Goal: Contribute content: Add original content to the website for others to see

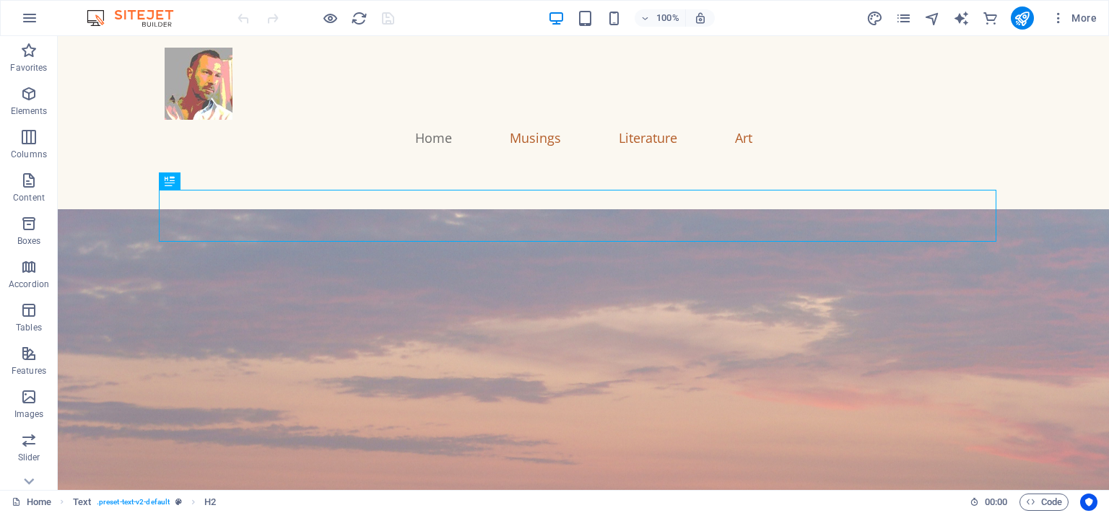
click at [906, 8] on div "More" at bounding box center [984, 17] width 236 height 23
click at [902, 23] on icon "pages" at bounding box center [903, 18] width 17 height 17
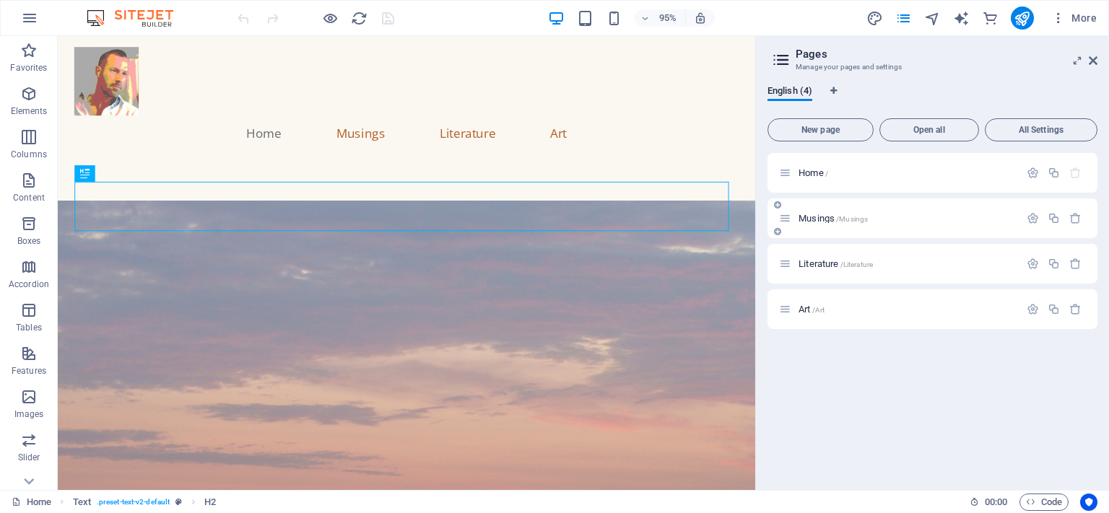
click at [844, 206] on div "Musings /Musings" at bounding box center [932, 218] width 330 height 40
click at [832, 222] on span "Musings /Musings" at bounding box center [832, 218] width 69 height 11
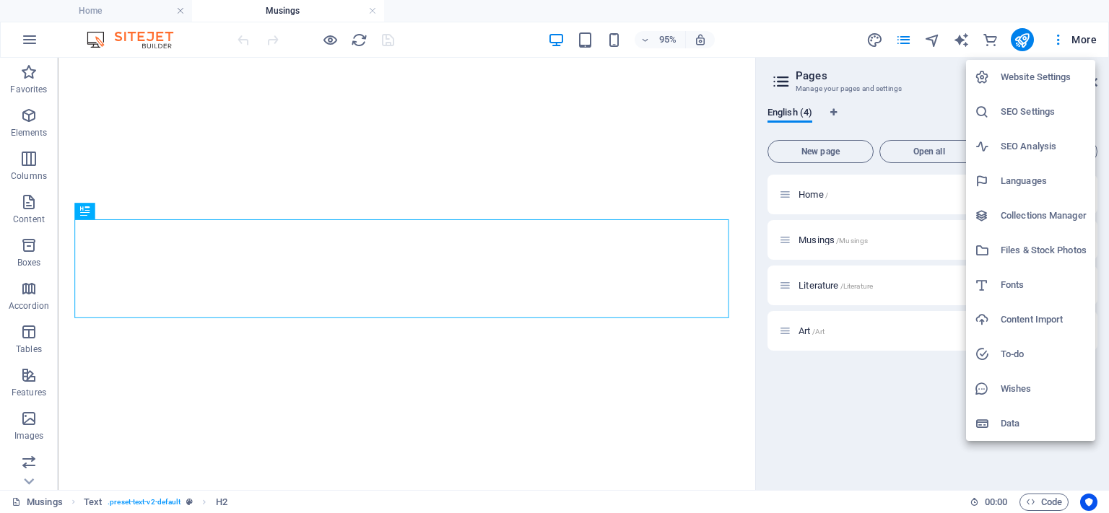
click at [941, 115] on div at bounding box center [554, 256] width 1109 height 513
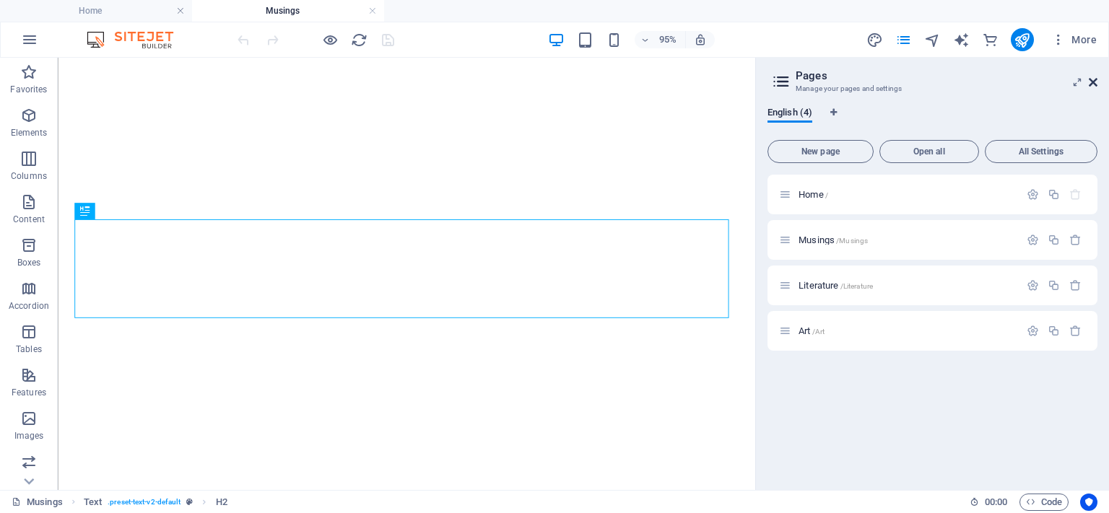
click at [1091, 79] on icon at bounding box center [1092, 83] width 9 height 12
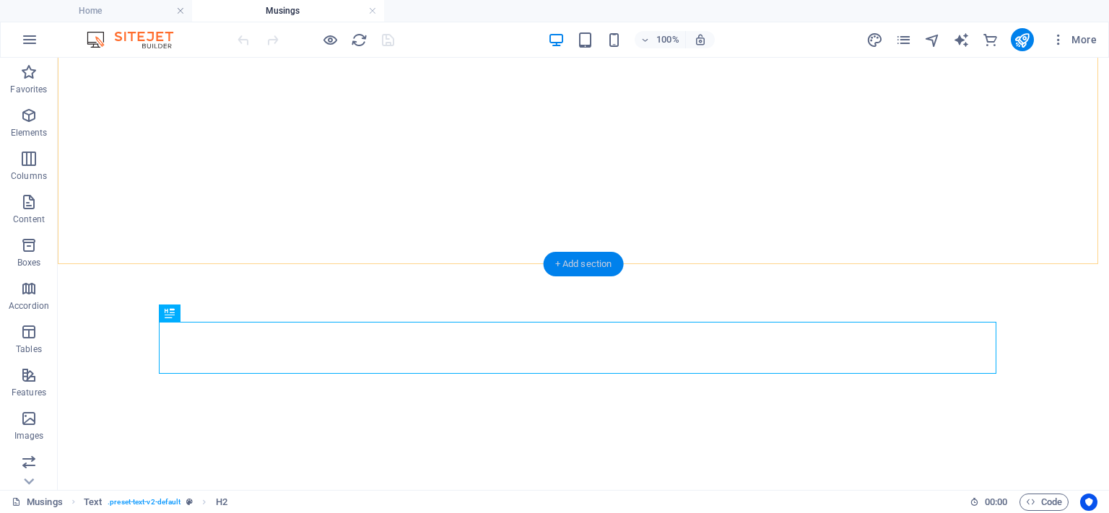
click at [570, 263] on div "+ Add section" at bounding box center [583, 264] width 80 height 25
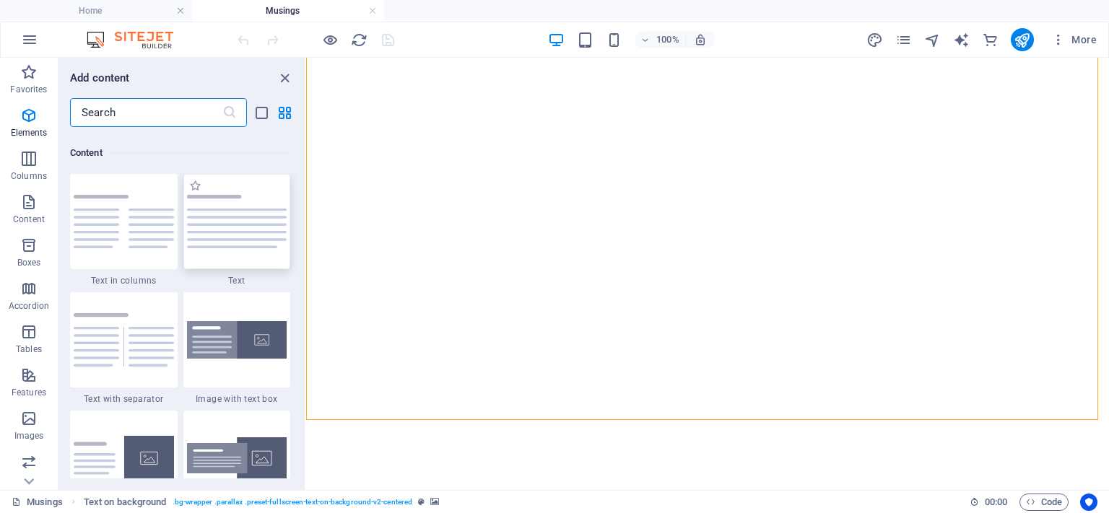
scroll to position [2525, 0]
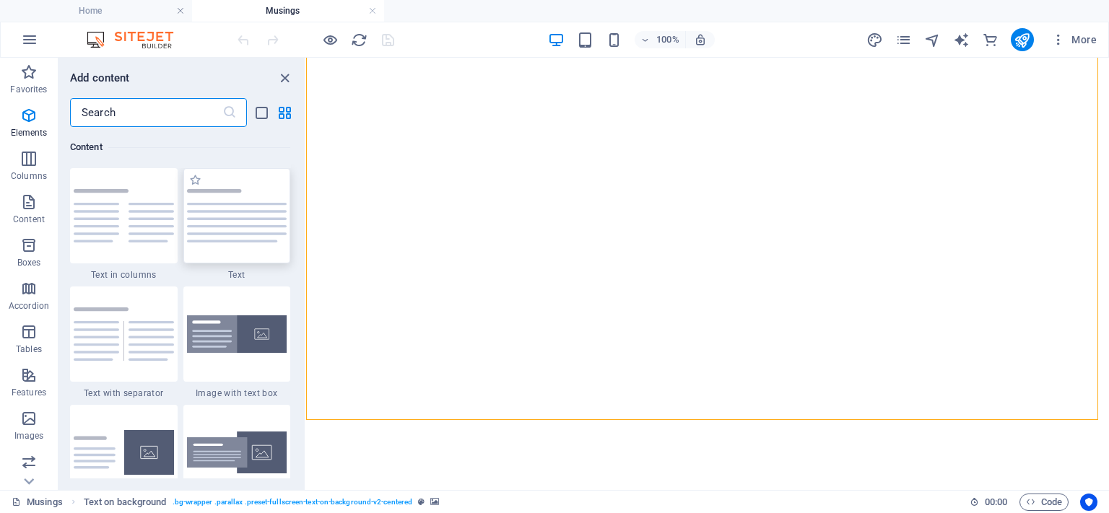
click at [248, 214] on div at bounding box center [237, 215] width 108 height 95
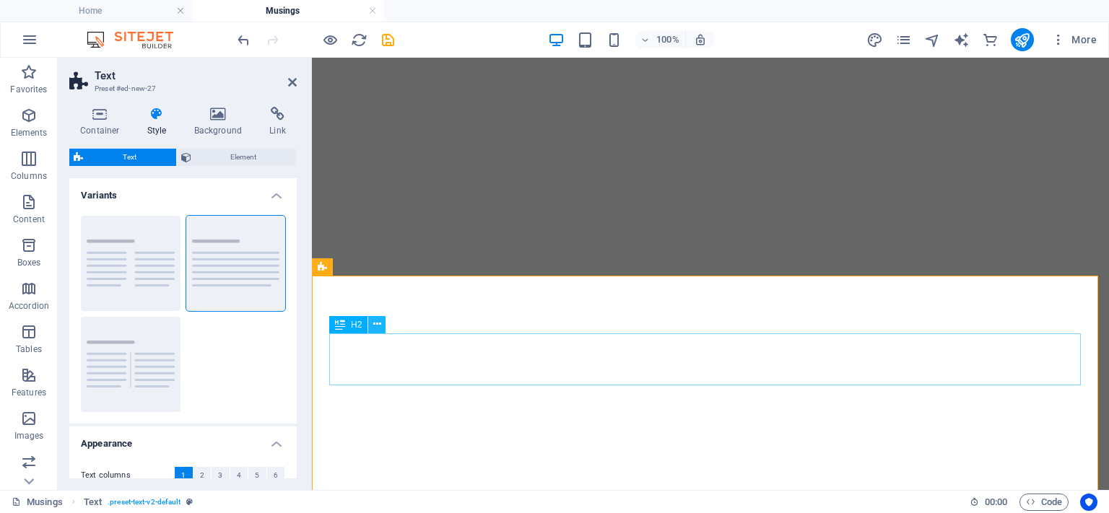
click at [375, 328] on icon at bounding box center [377, 324] width 8 height 15
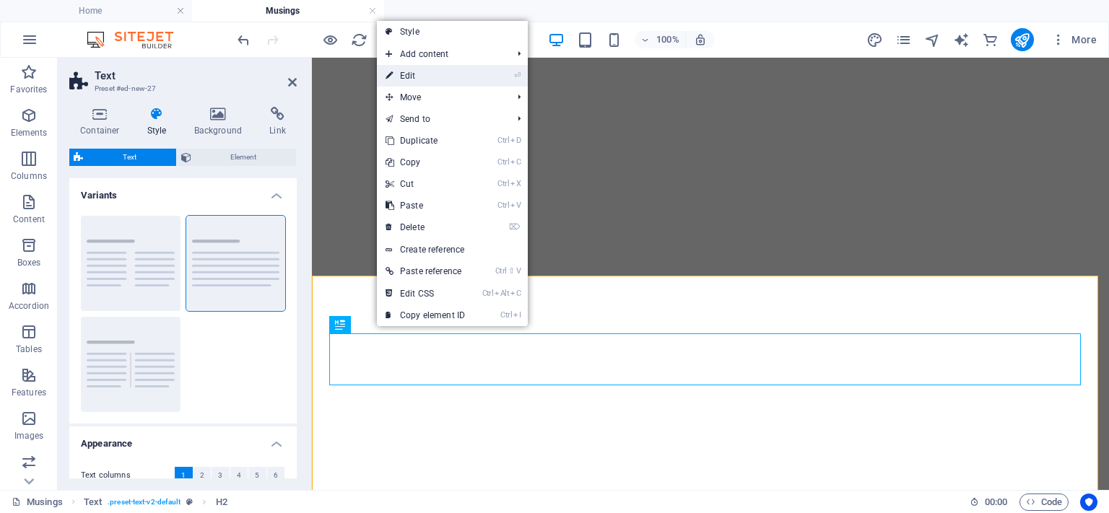
click at [419, 77] on link "⏎ Edit" at bounding box center [425, 76] width 97 height 22
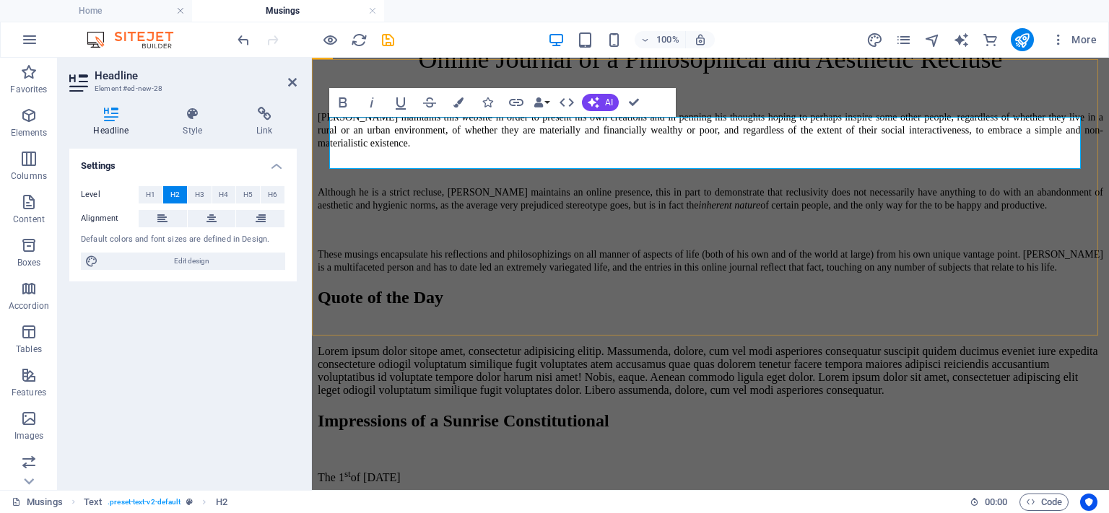
scroll to position [733, 0]
click at [418, 342] on div "Lorem ipsum dolor sitope amet, consectetur adipisicing elitip. Massumenda, dolo…" at bounding box center [710, 368] width 785 height 52
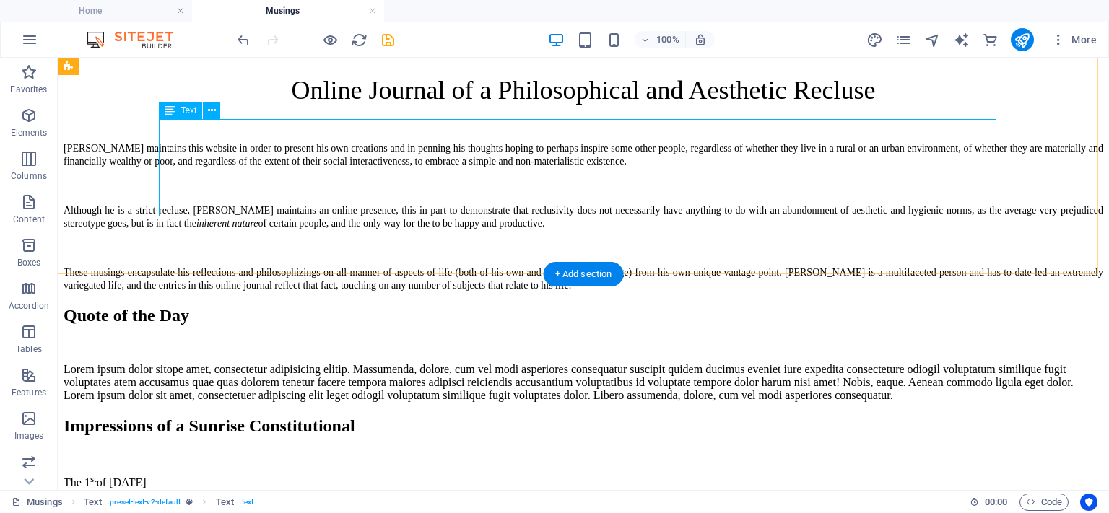
scroll to position [450, 0]
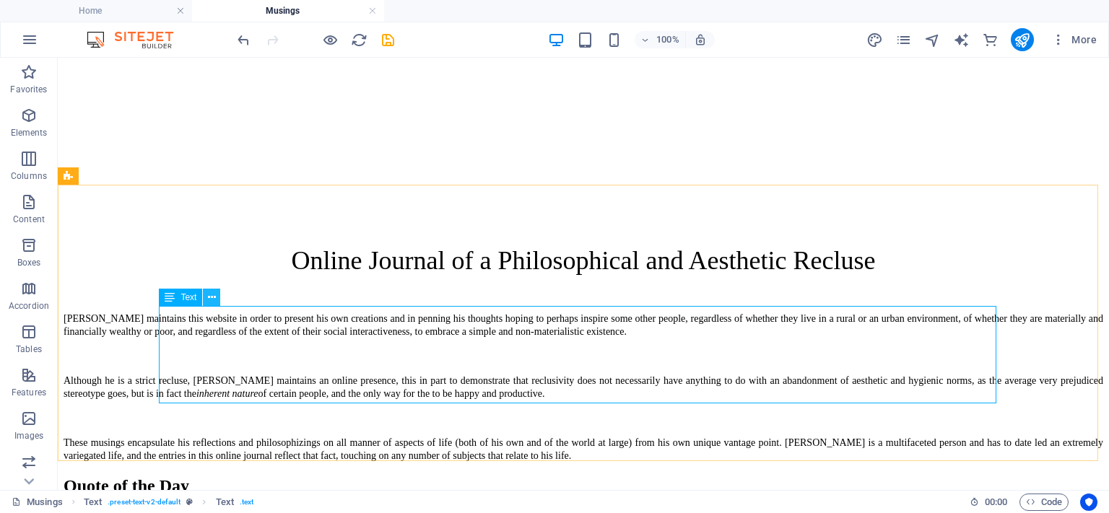
click at [211, 297] on icon at bounding box center [212, 297] width 8 height 15
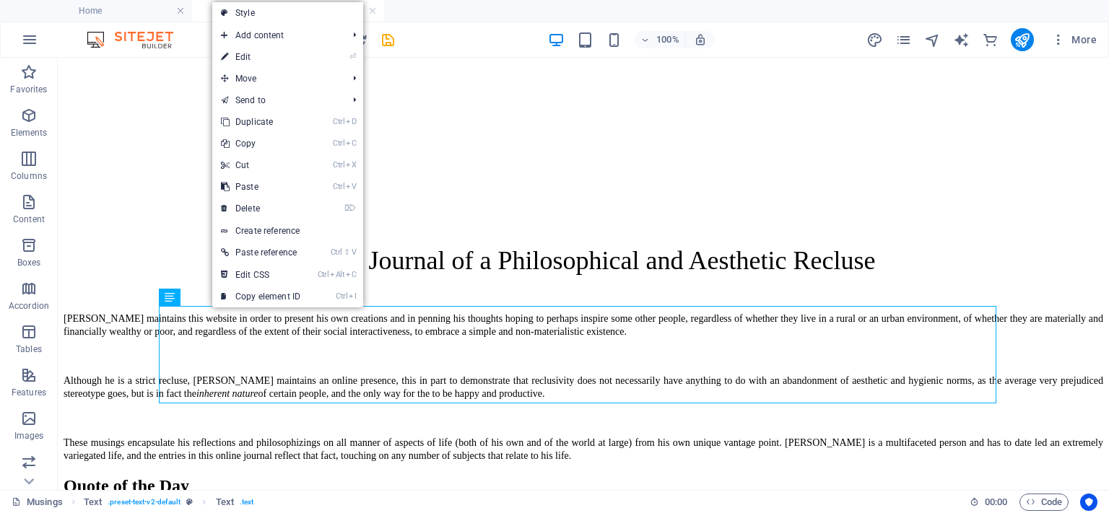
click at [271, 53] on link "⏎ Edit" at bounding box center [260, 57] width 97 height 22
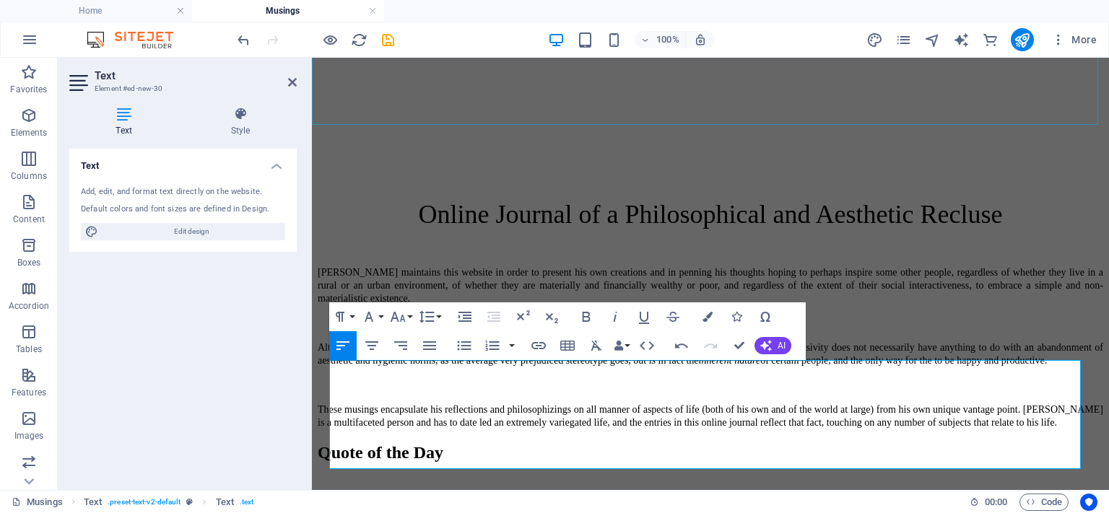
scroll to position [597, 0]
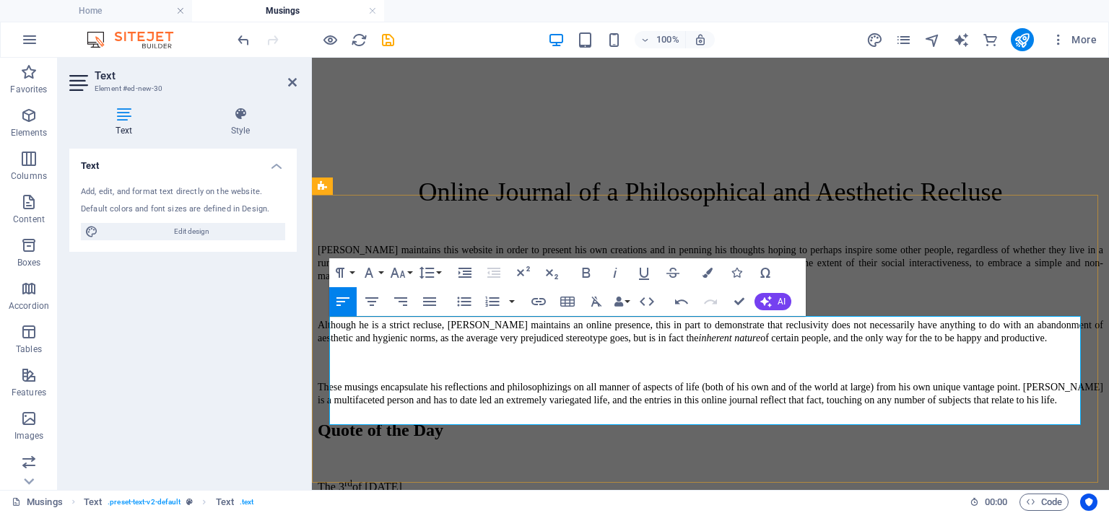
click at [485, 478] on p "The 3 rd of October, 2025" at bounding box center [710, 486] width 785 height 16
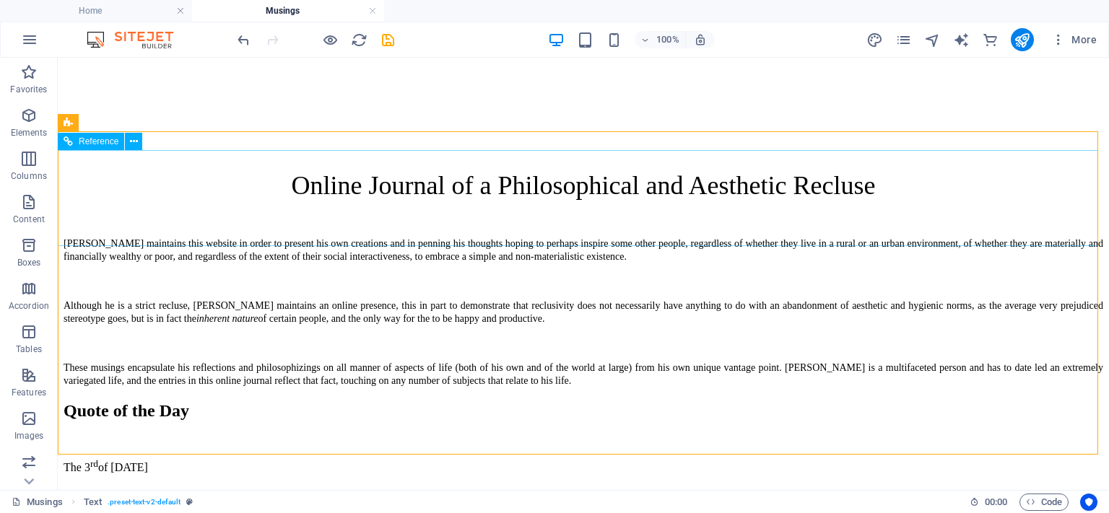
scroll to position [453, 0]
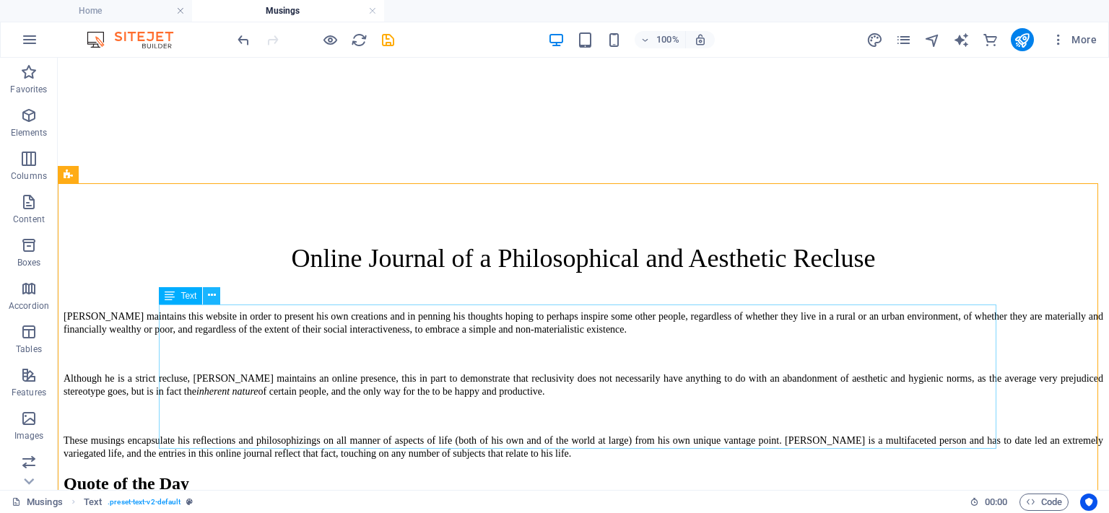
click at [209, 299] on icon at bounding box center [212, 295] width 8 height 15
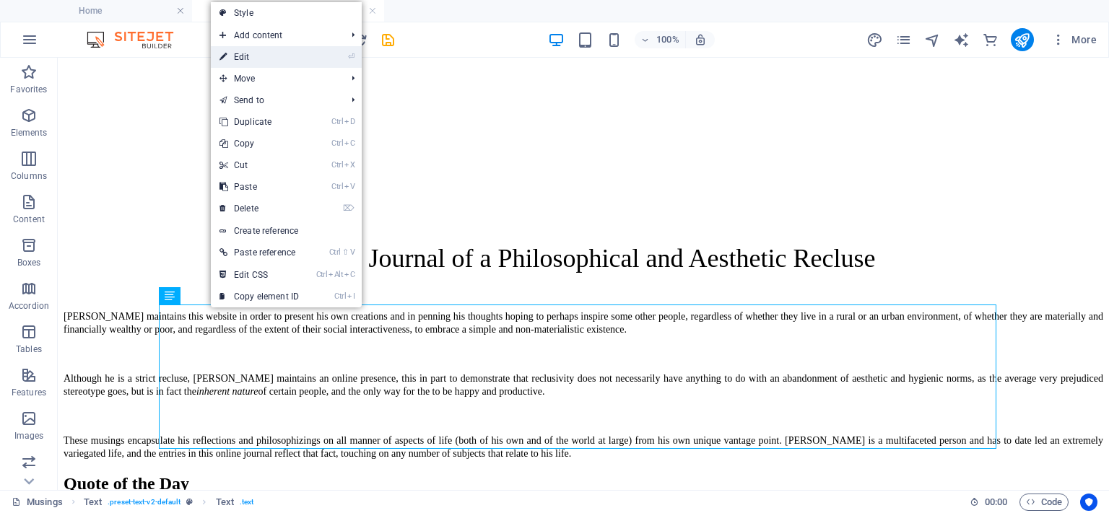
click at [290, 62] on link "⏎ Edit" at bounding box center [259, 57] width 97 height 22
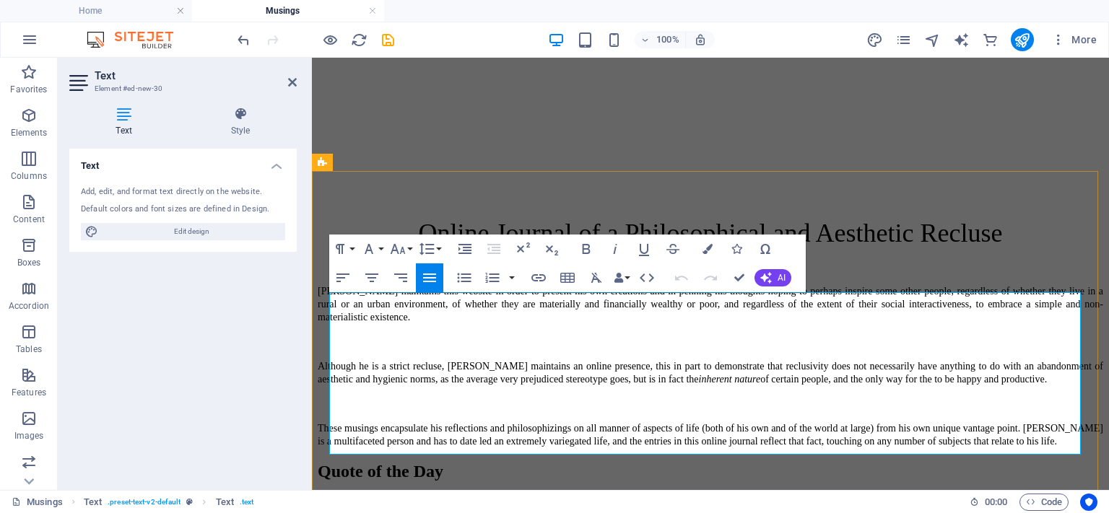
scroll to position [669, 0]
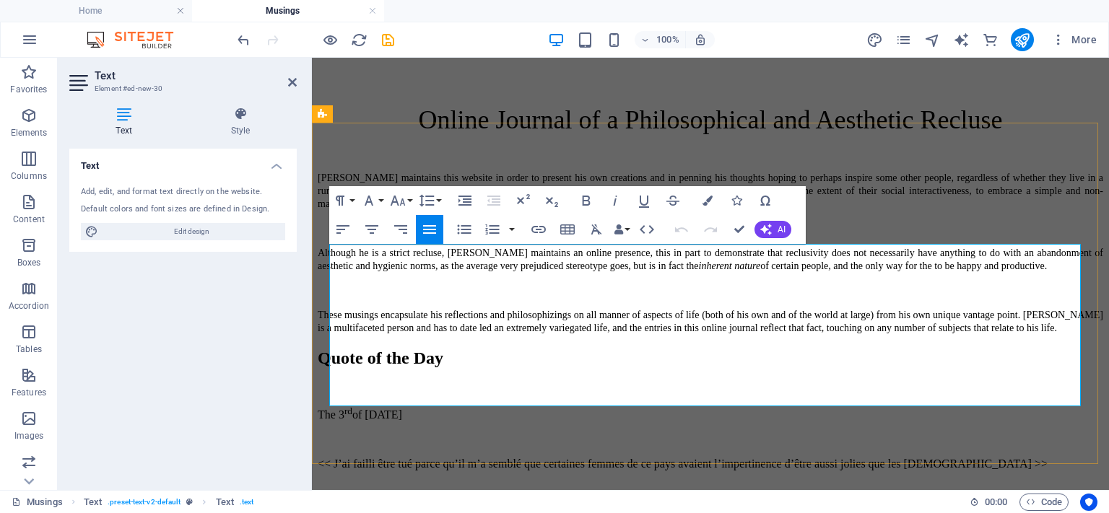
click at [333, 406] on div "The 3 rd of October, 2025 << J’ai failli être tué parce qu’il m’a semblé que ce…" at bounding box center [710, 494] width 785 height 176
click at [989, 349] on div "Quote of the Day" at bounding box center [710, 358] width 785 height 19
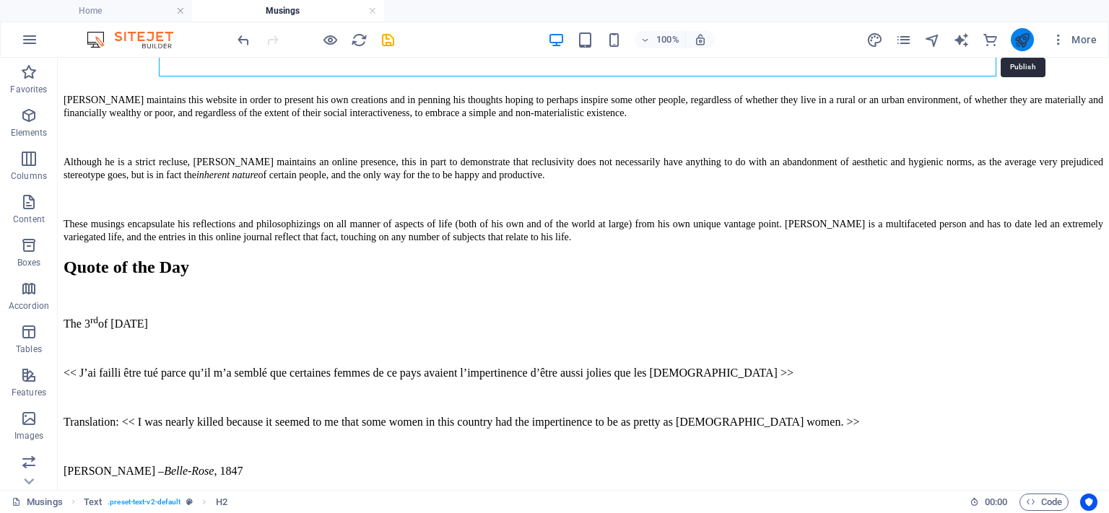
drag, startPoint x: 1018, startPoint y: 38, endPoint x: 956, endPoint y: 83, distance: 77.1
click at [1018, 37] on icon "publish" at bounding box center [1021, 40] width 17 height 17
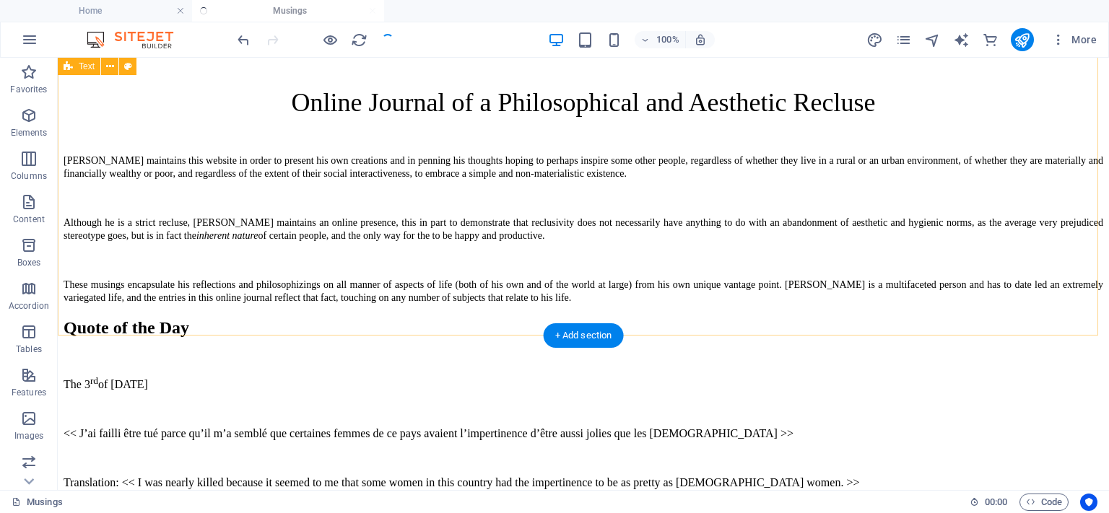
scroll to position [525, 0]
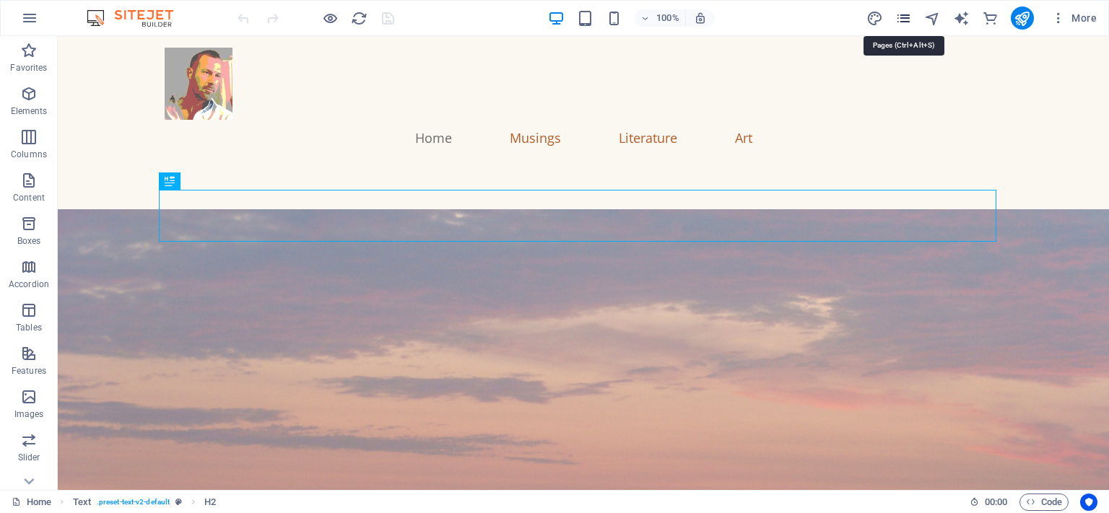
click at [901, 21] on icon "pages" at bounding box center [903, 18] width 17 height 17
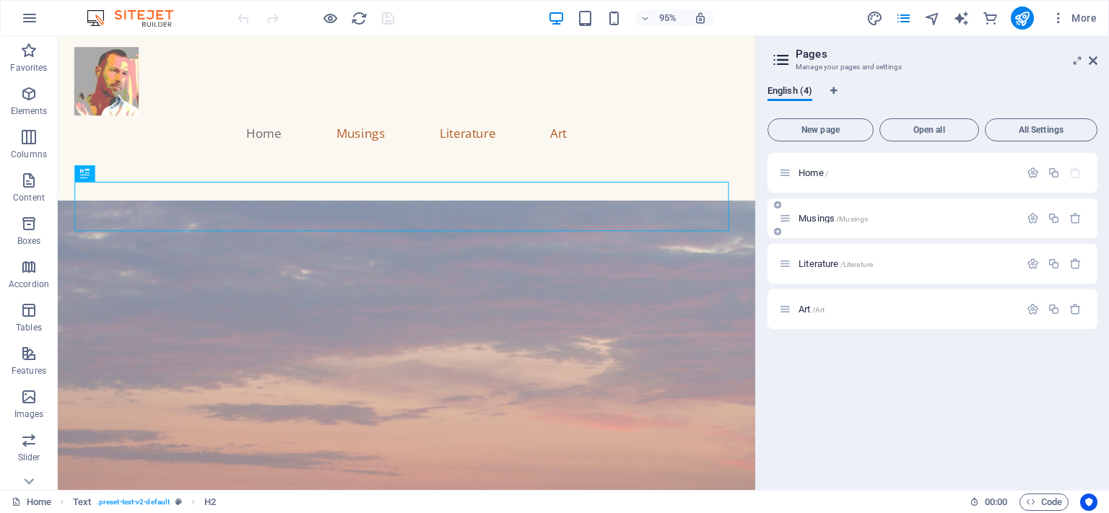
click at [847, 219] on span "/Musings" at bounding box center [852, 219] width 32 height 8
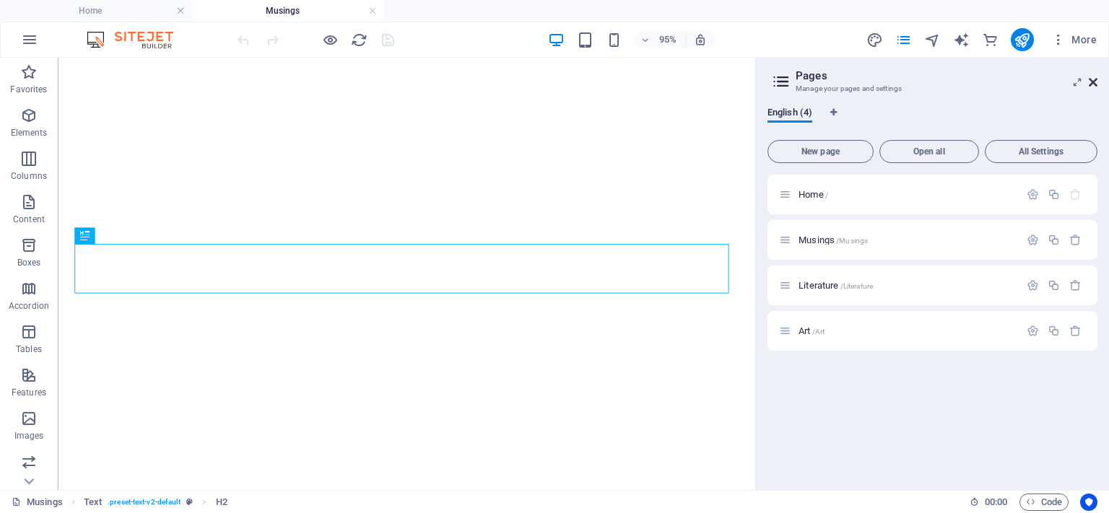
click at [1096, 82] on icon at bounding box center [1092, 83] width 9 height 12
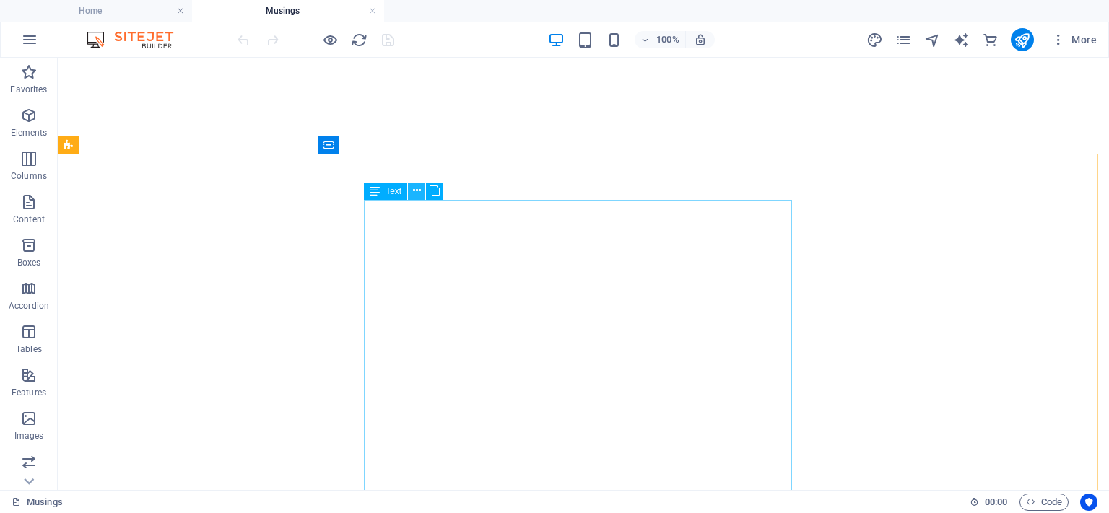
click at [419, 189] on icon at bounding box center [417, 190] width 8 height 15
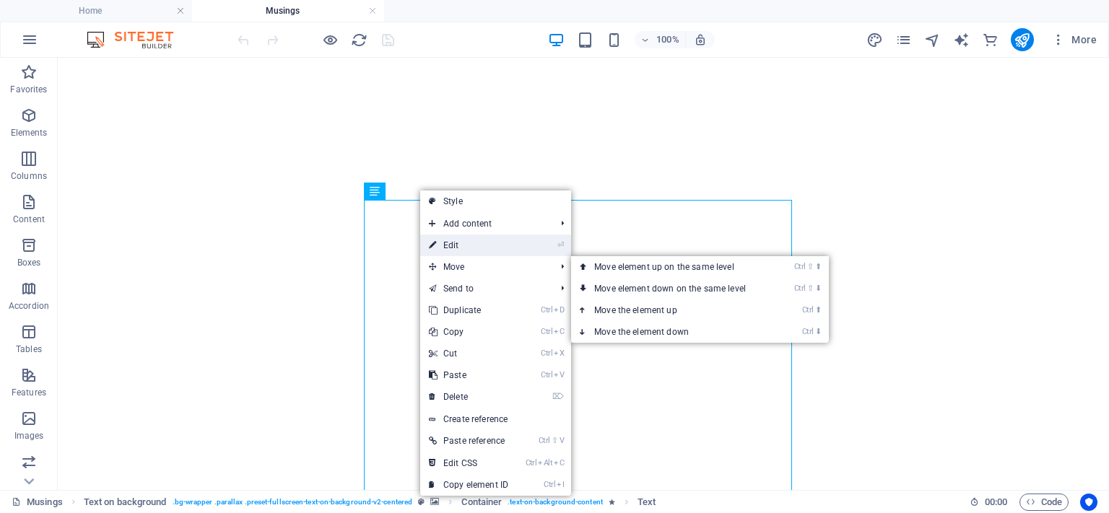
click at [453, 245] on link "⏎ Edit" at bounding box center [468, 246] width 97 height 22
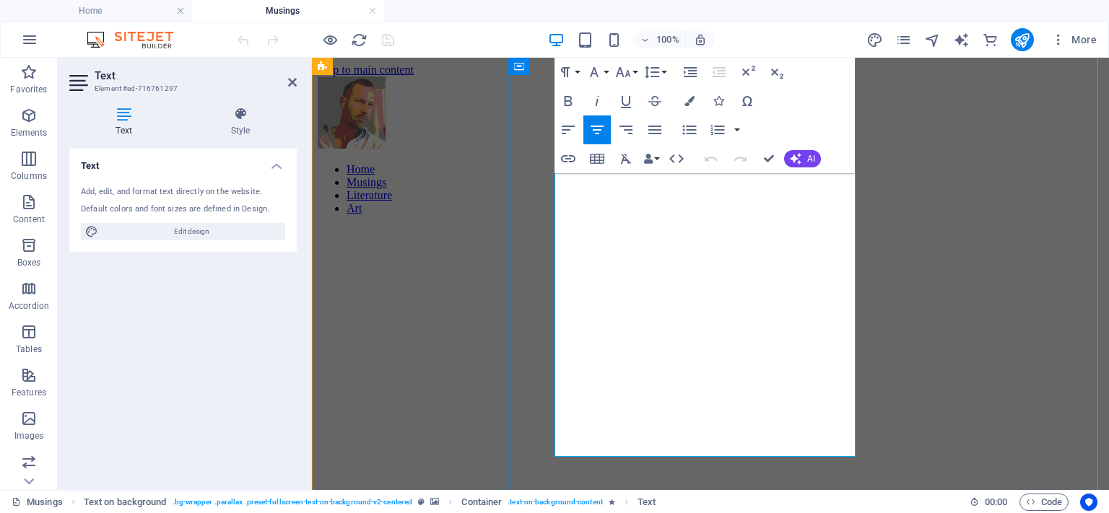
scroll to position [289, 0]
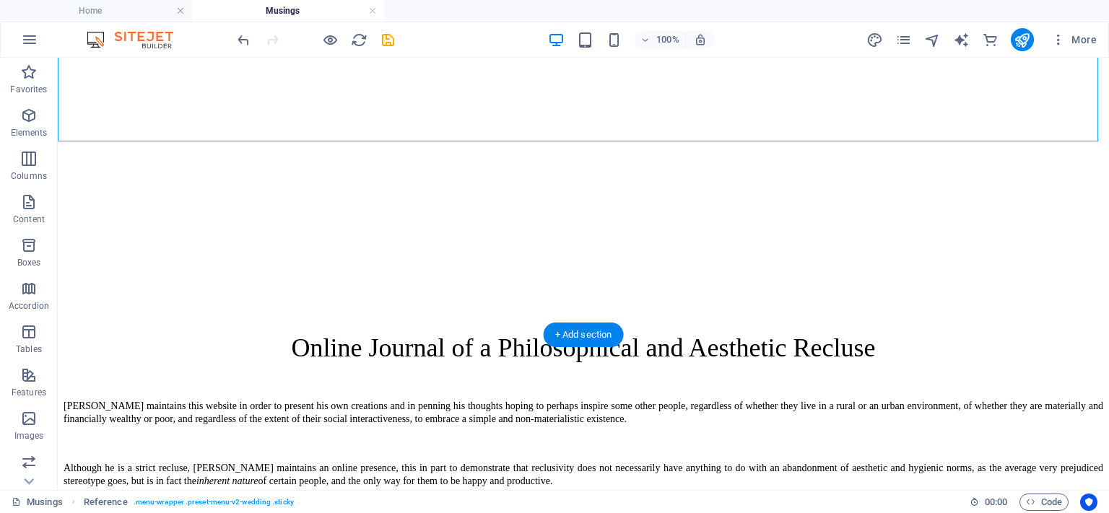
scroll to position [505, 0]
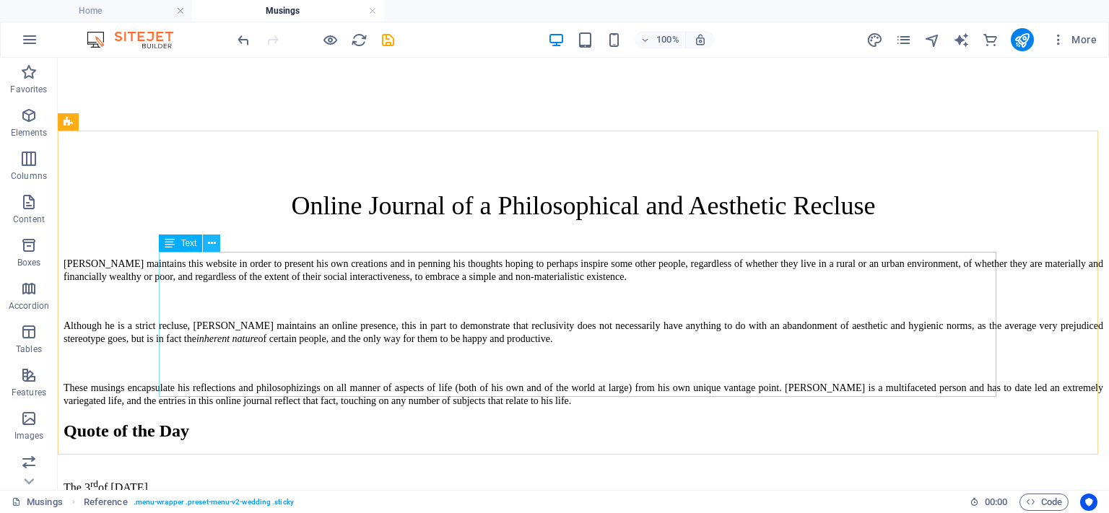
click at [208, 245] on icon at bounding box center [212, 243] width 8 height 15
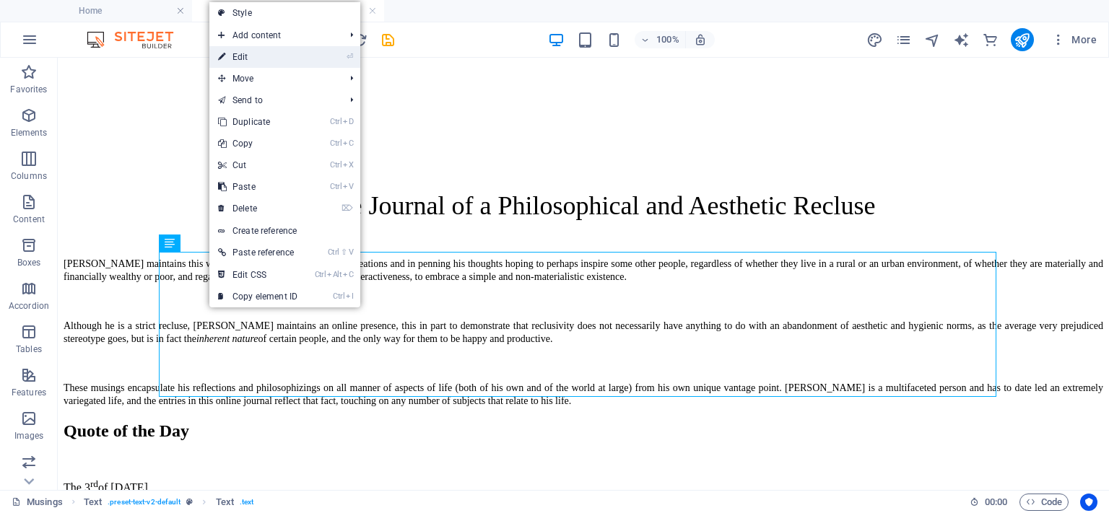
click at [255, 56] on link "⏎ Edit" at bounding box center [257, 57] width 97 height 22
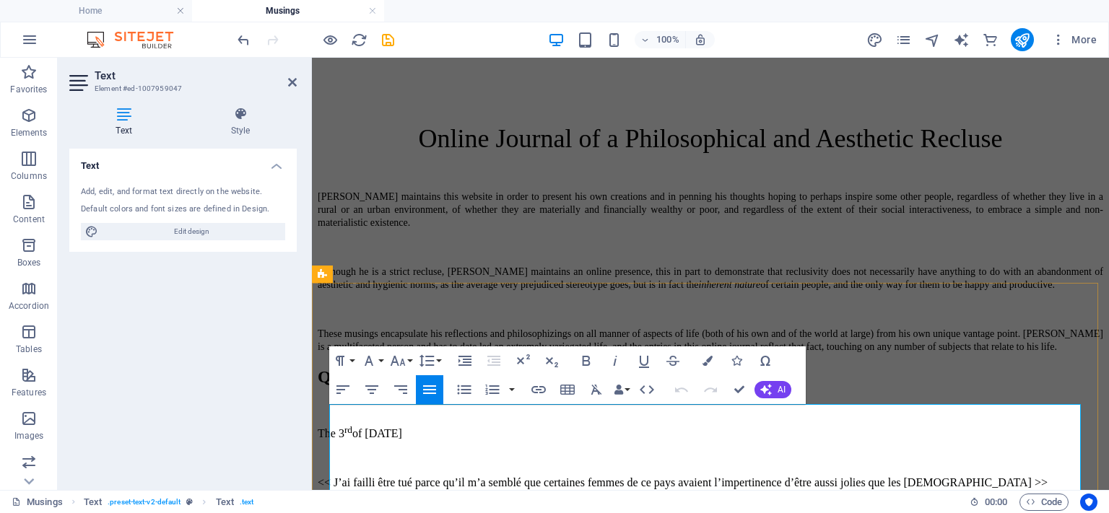
scroll to position [722, 0]
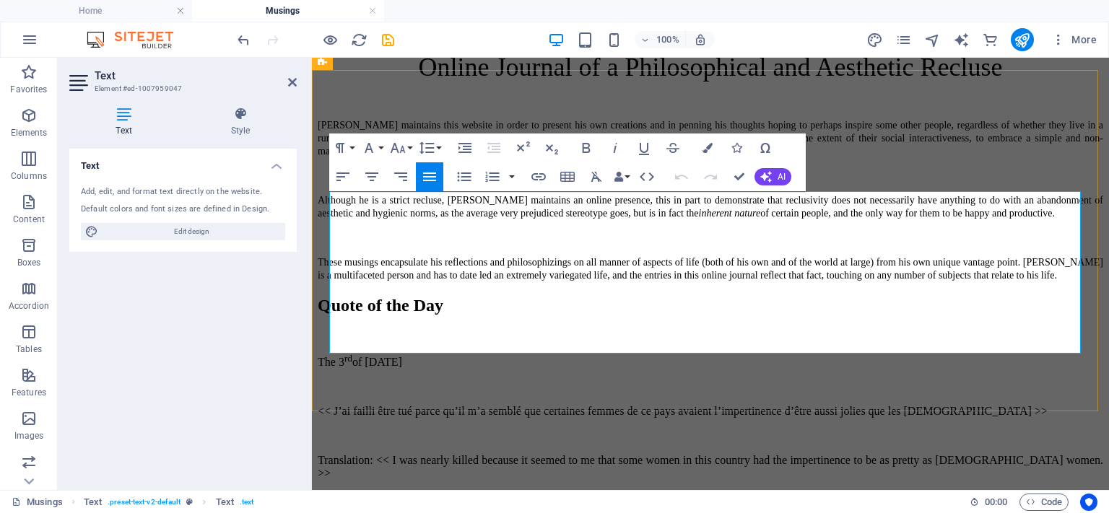
click at [540, 353] on div "The 3 rd of October, 2025 << J’ai failli être tué parce qu’il m’a semblé que ce…" at bounding box center [710, 441] width 785 height 176
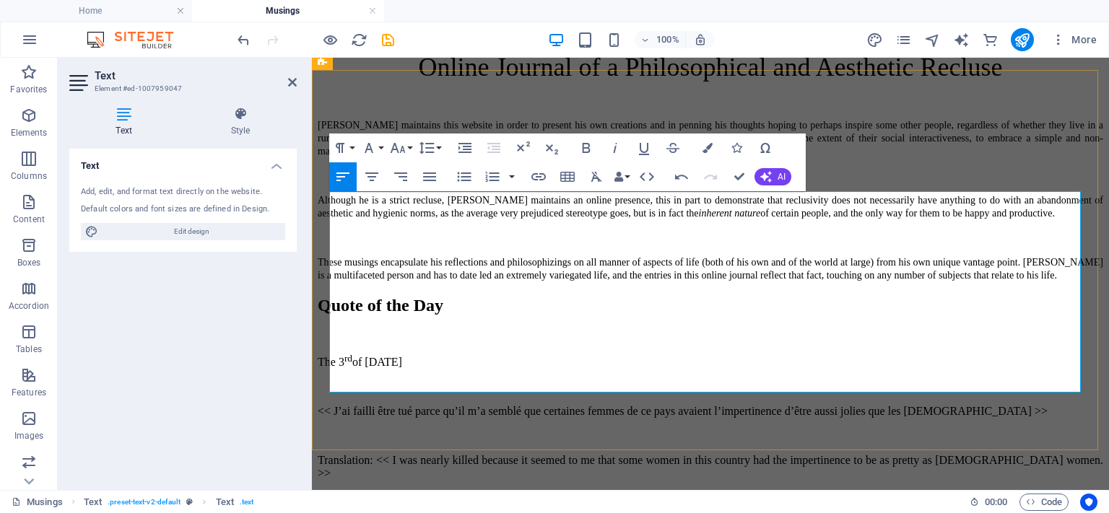
click at [1029, 35] on icon "publish" at bounding box center [1021, 40] width 17 height 17
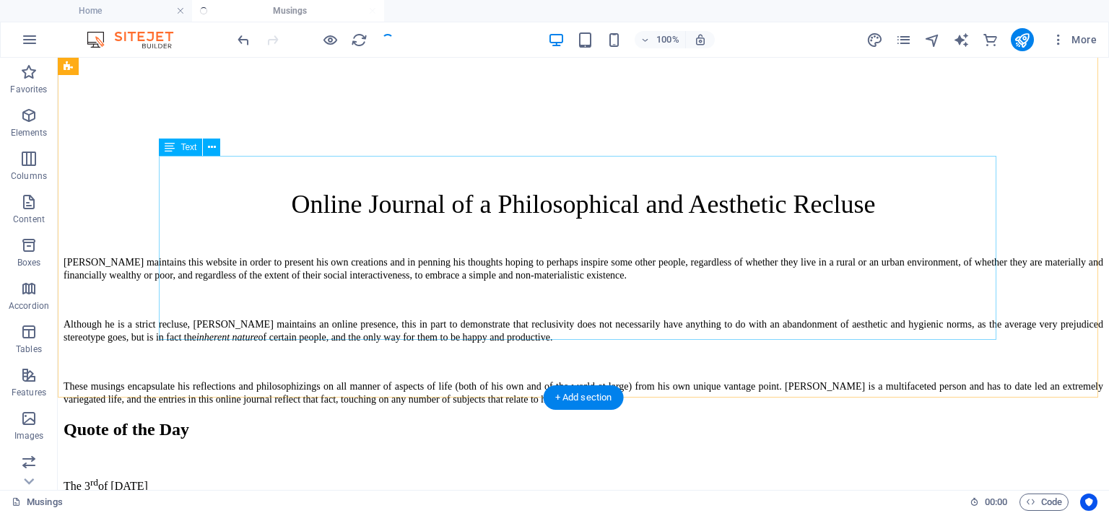
scroll to position [505, 0]
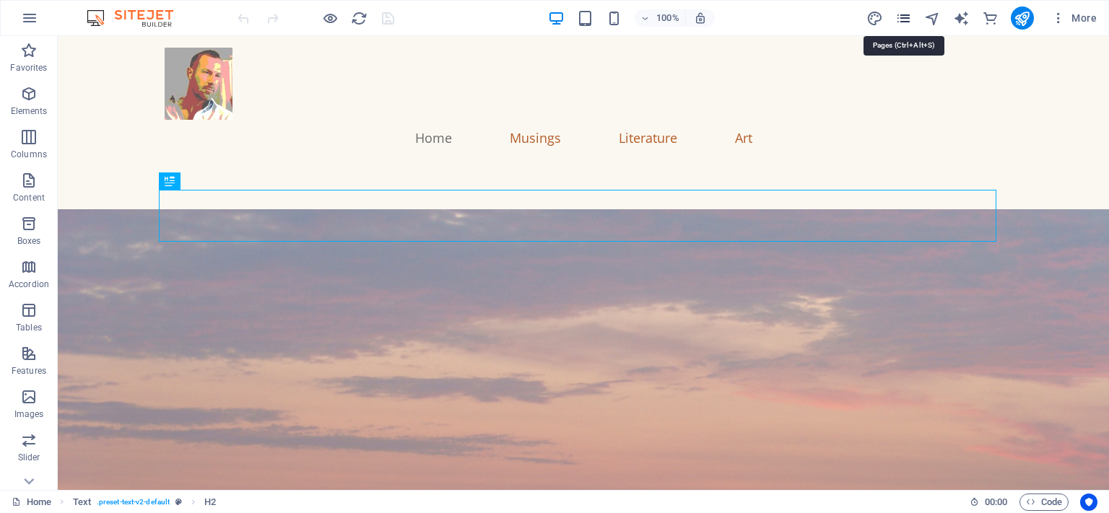
click at [905, 12] on icon "pages" at bounding box center [903, 18] width 17 height 17
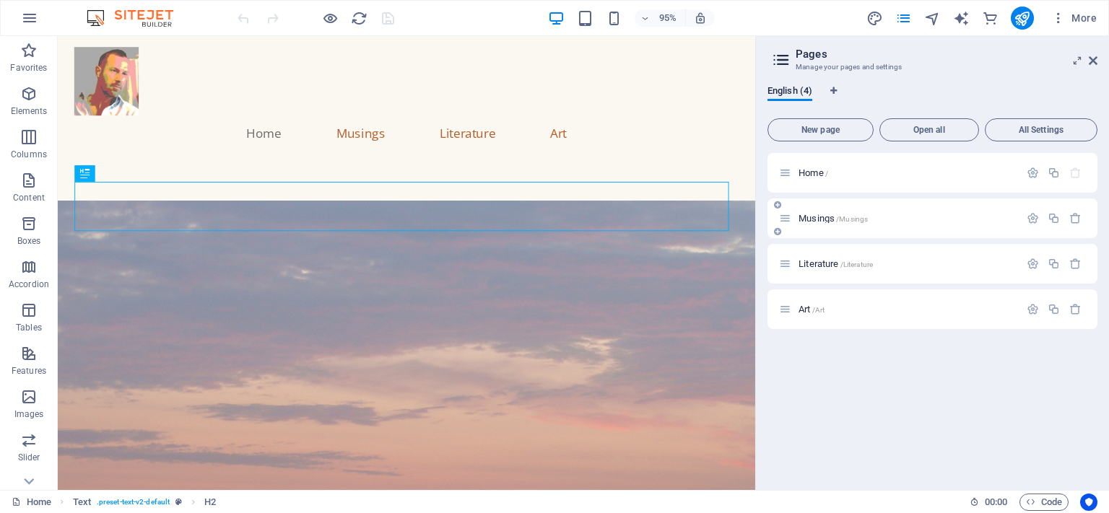
click at [849, 212] on div "Musings /Musings" at bounding box center [899, 218] width 240 height 17
click at [842, 211] on div "Musings /Musings" at bounding box center [899, 218] width 240 height 17
click at [805, 222] on span "Musings /Musings" at bounding box center [832, 218] width 69 height 11
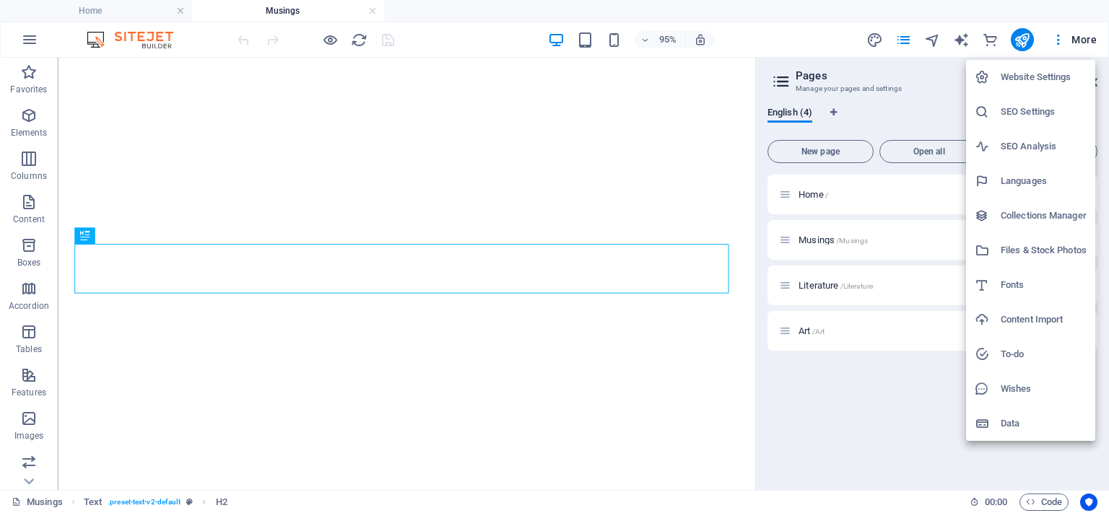
click at [945, 92] on div at bounding box center [554, 256] width 1109 height 513
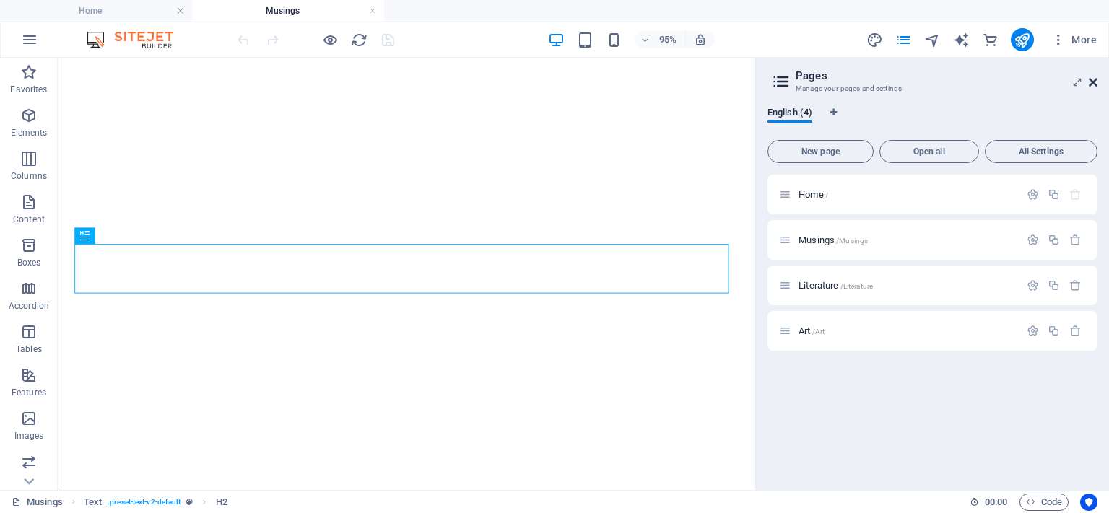
click at [1091, 79] on icon at bounding box center [1092, 83] width 9 height 12
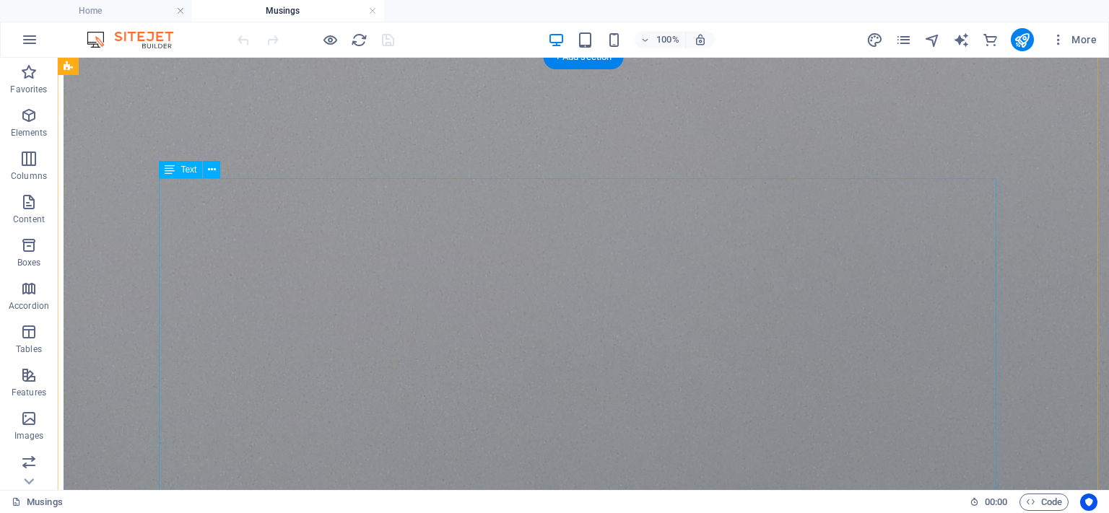
scroll to position [12735, 0]
click at [214, 168] on icon at bounding box center [212, 169] width 8 height 15
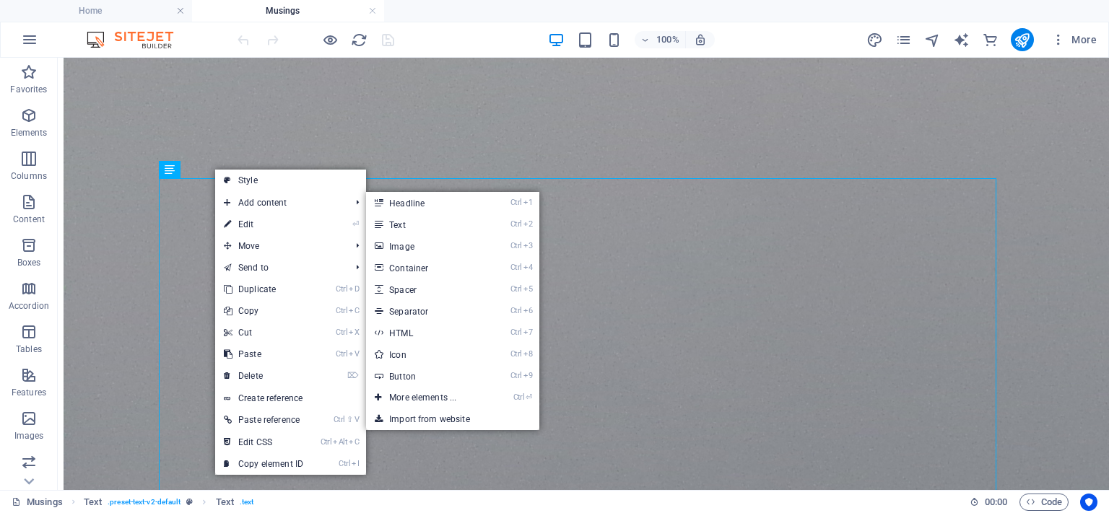
click at [254, 222] on link "⏎ Edit" at bounding box center [263, 225] width 97 height 22
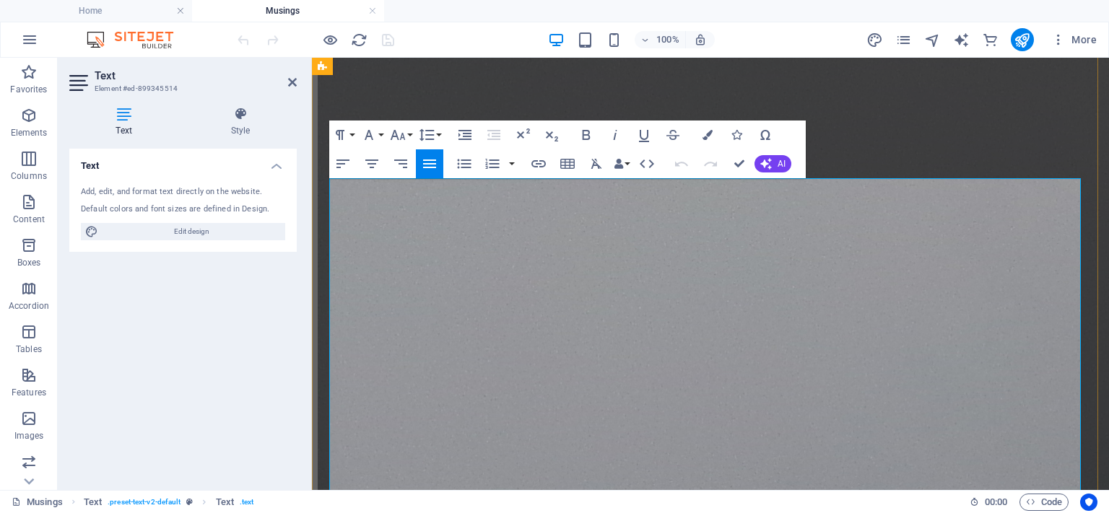
scroll to position [12636, 0]
drag, startPoint x: 848, startPoint y: 358, endPoint x: 817, endPoint y: 357, distance: 31.0
click at [1018, 39] on icon "publish" at bounding box center [1021, 40] width 17 height 17
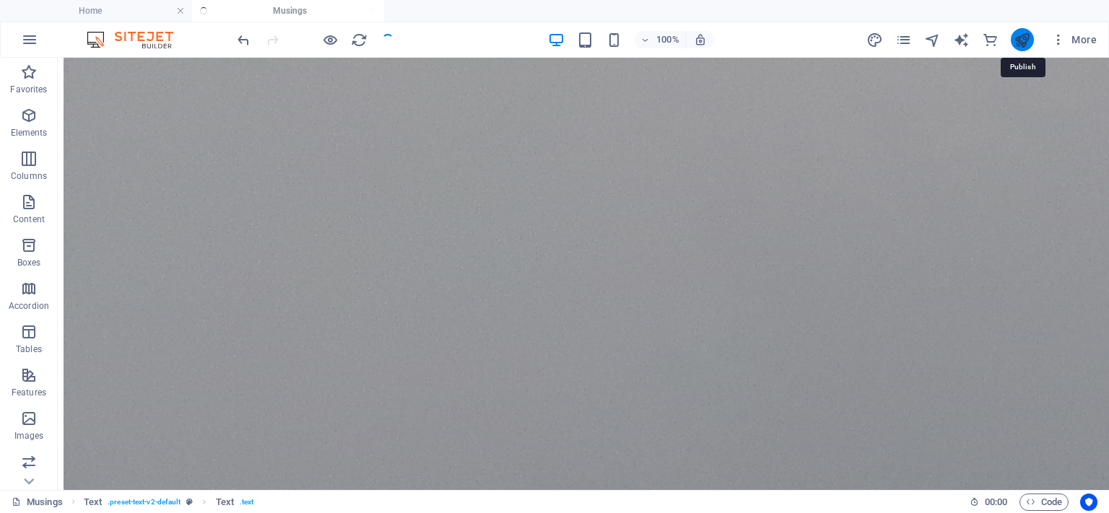
scroll to position [12735, 0]
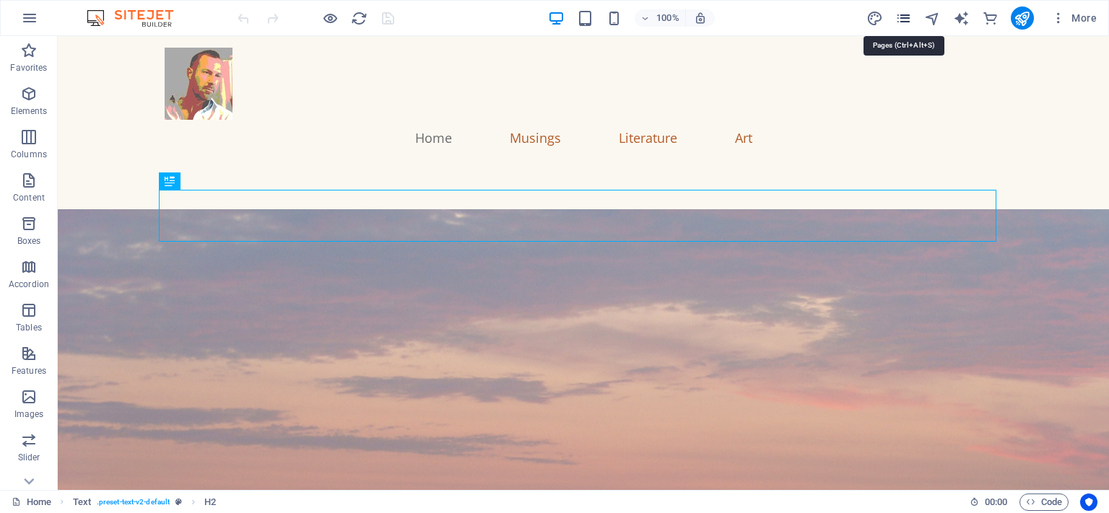
click at [904, 21] on icon "pages" at bounding box center [903, 18] width 17 height 17
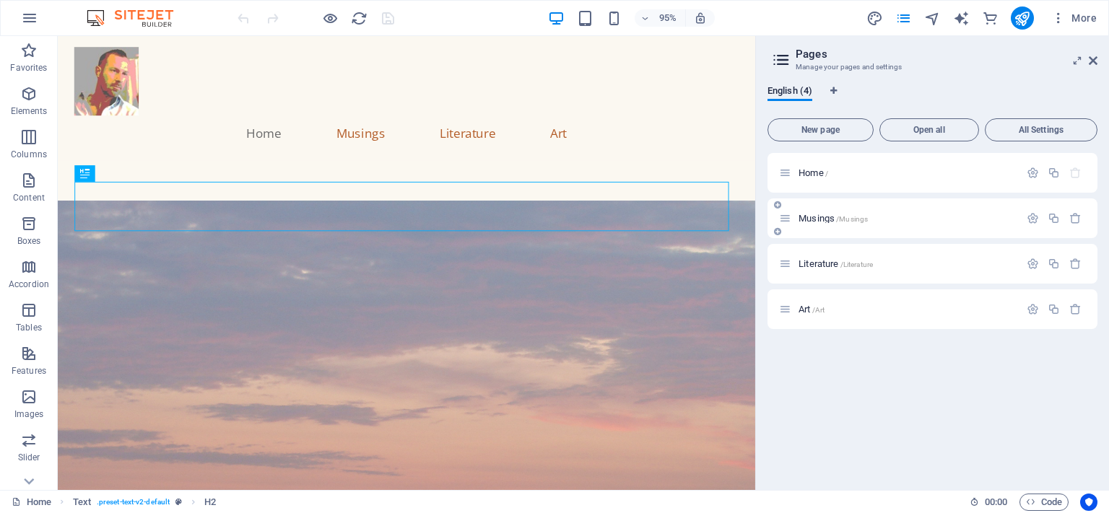
click at [832, 219] on span "Musings /Musings" at bounding box center [832, 218] width 69 height 11
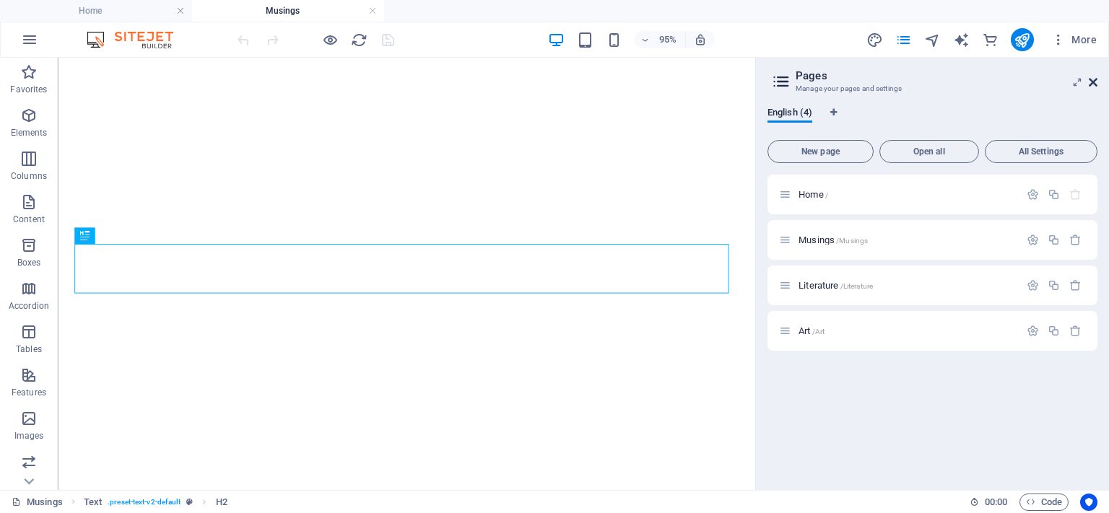
click at [1088, 82] on icon at bounding box center [1092, 83] width 9 height 12
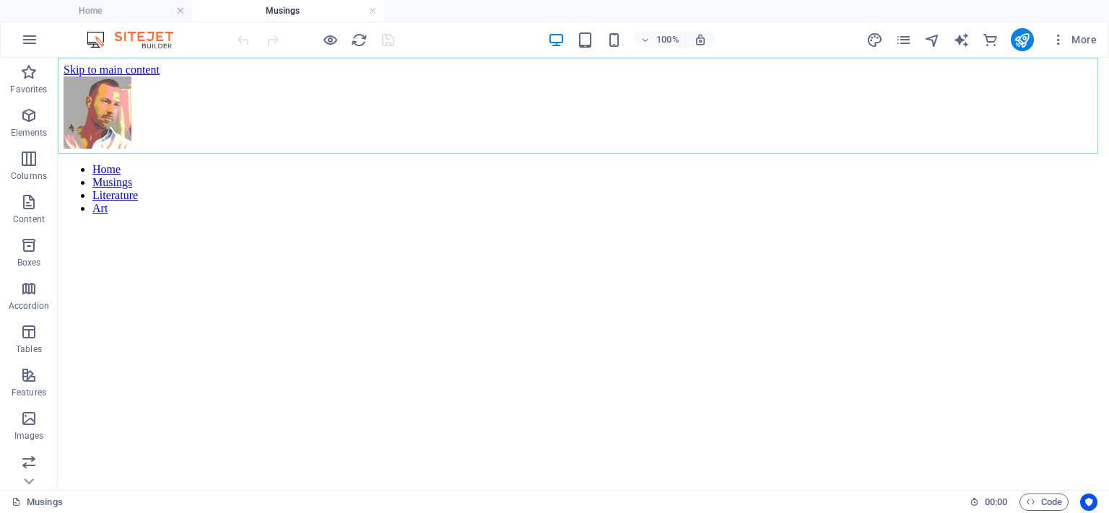
scroll to position [15114, 0]
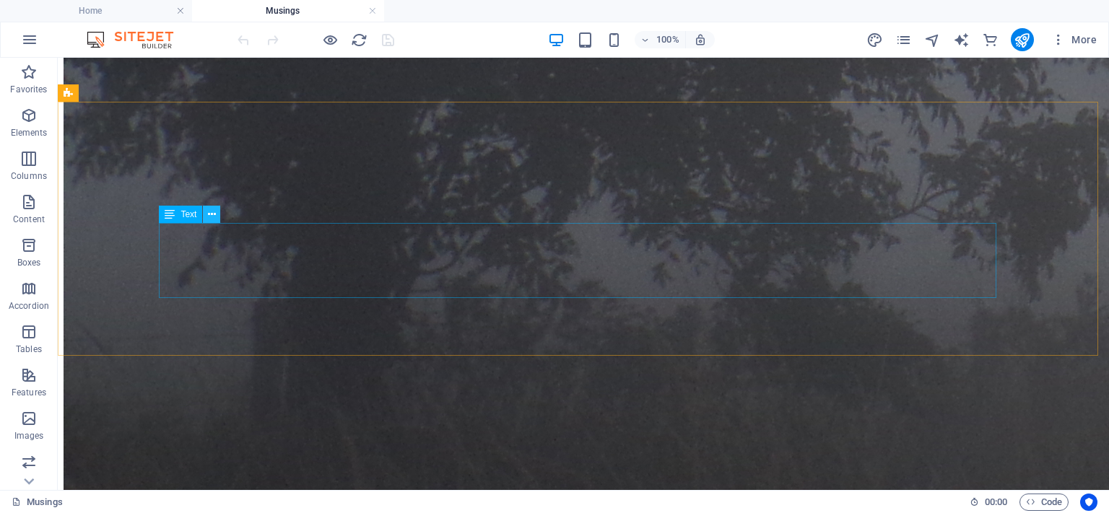
click at [211, 211] on icon at bounding box center [212, 214] width 8 height 15
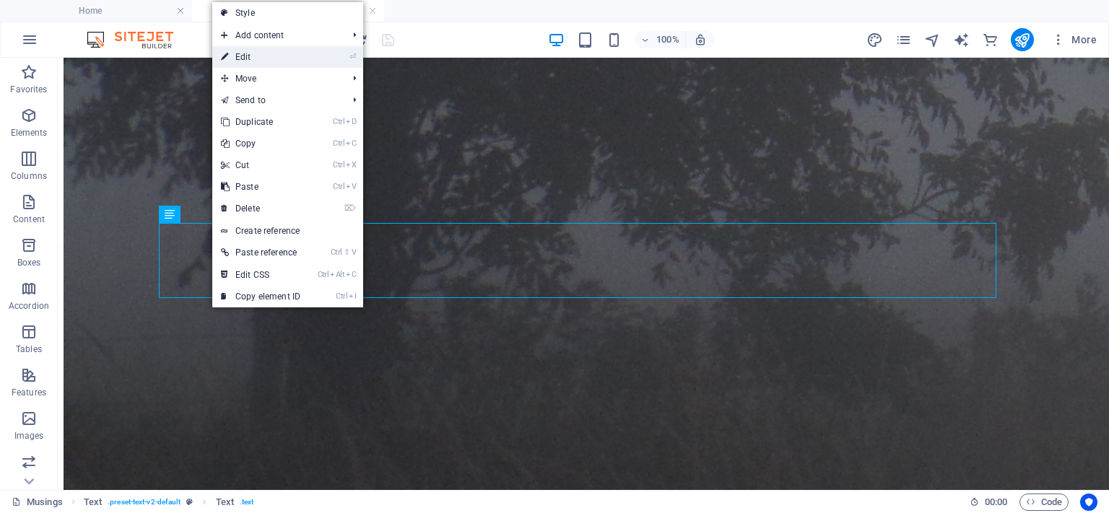
click at [232, 47] on link "⏎ Edit" at bounding box center [260, 57] width 97 height 22
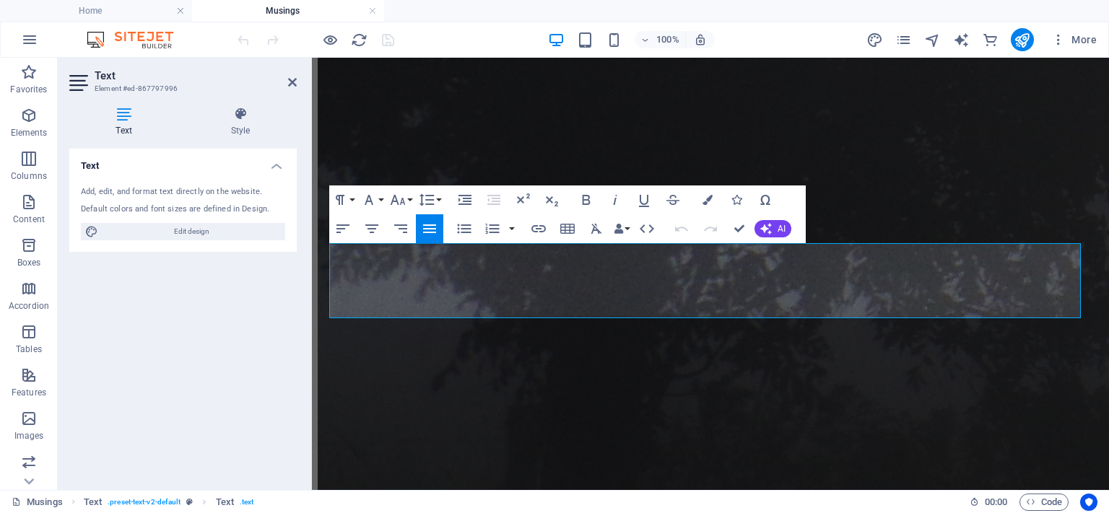
scroll to position [15015, 0]
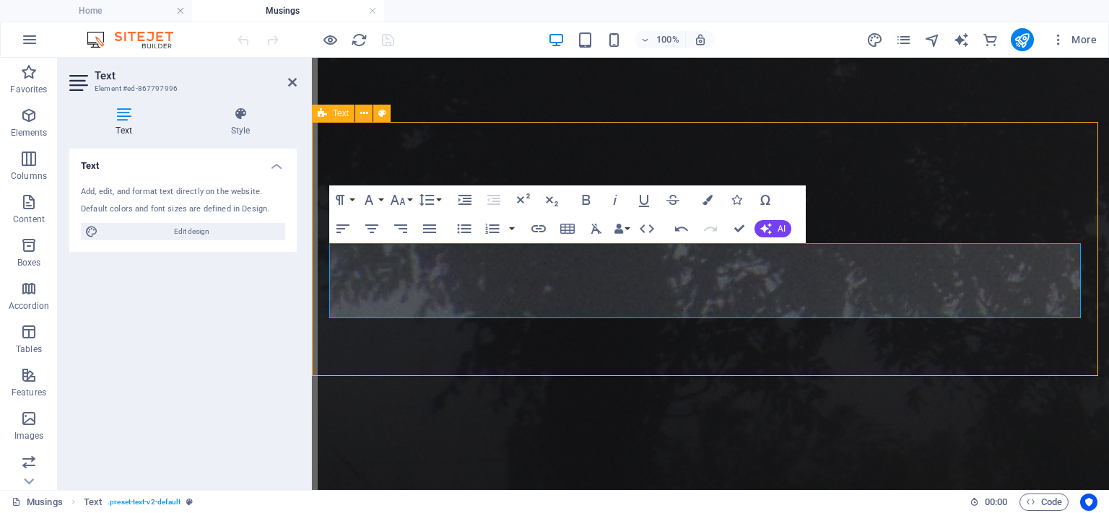
scroll to position [15093, 0]
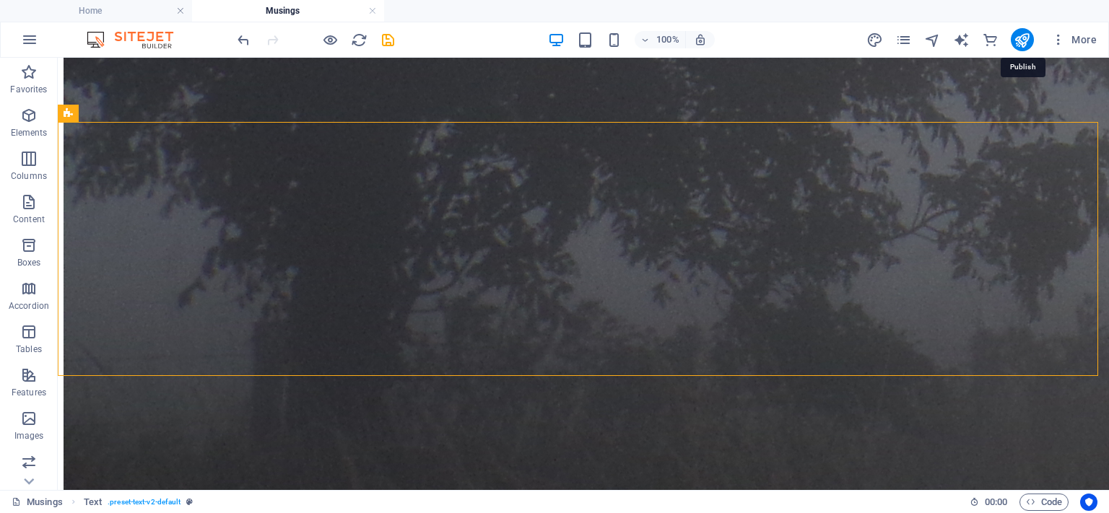
drag, startPoint x: 1019, startPoint y: 40, endPoint x: 1024, endPoint y: 56, distance: 16.7
click at [1019, 38] on icon "publish" at bounding box center [1021, 40] width 17 height 17
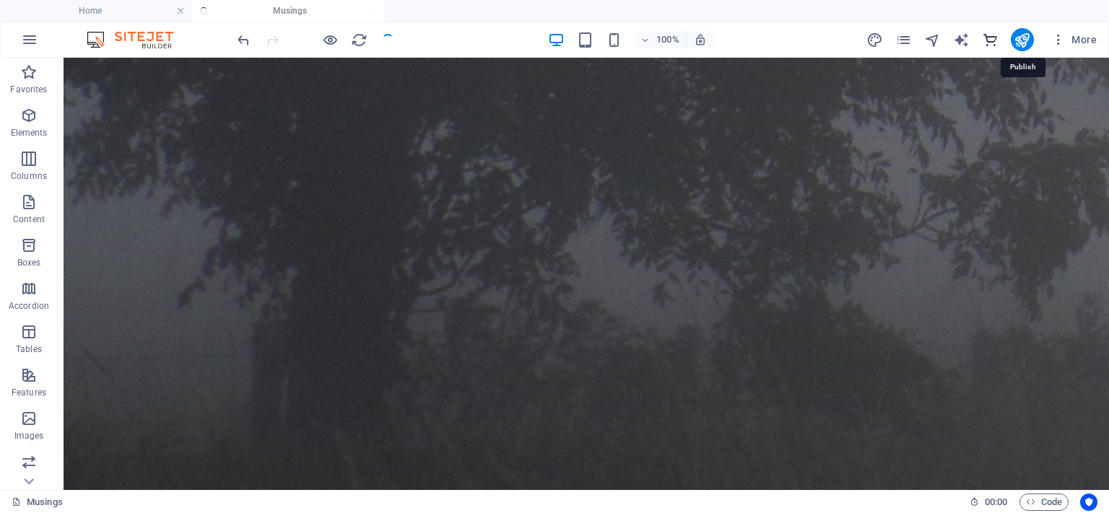
drag, startPoint x: 1015, startPoint y: 40, endPoint x: 996, endPoint y: 42, distance: 18.9
click at [1015, 39] on icon "publish" at bounding box center [1021, 40] width 17 height 17
